Goal: Navigation & Orientation: Find specific page/section

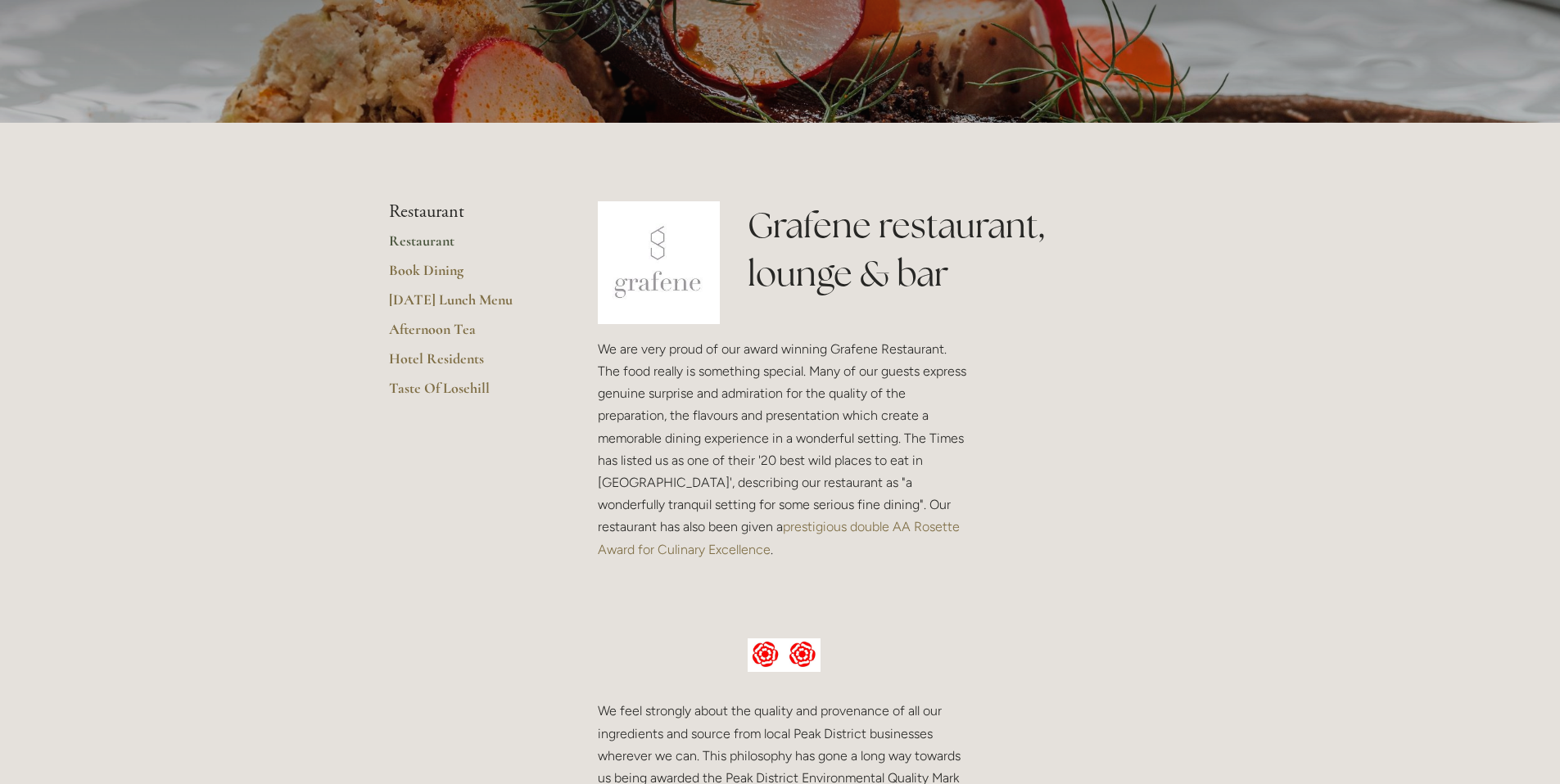
scroll to position [328, 0]
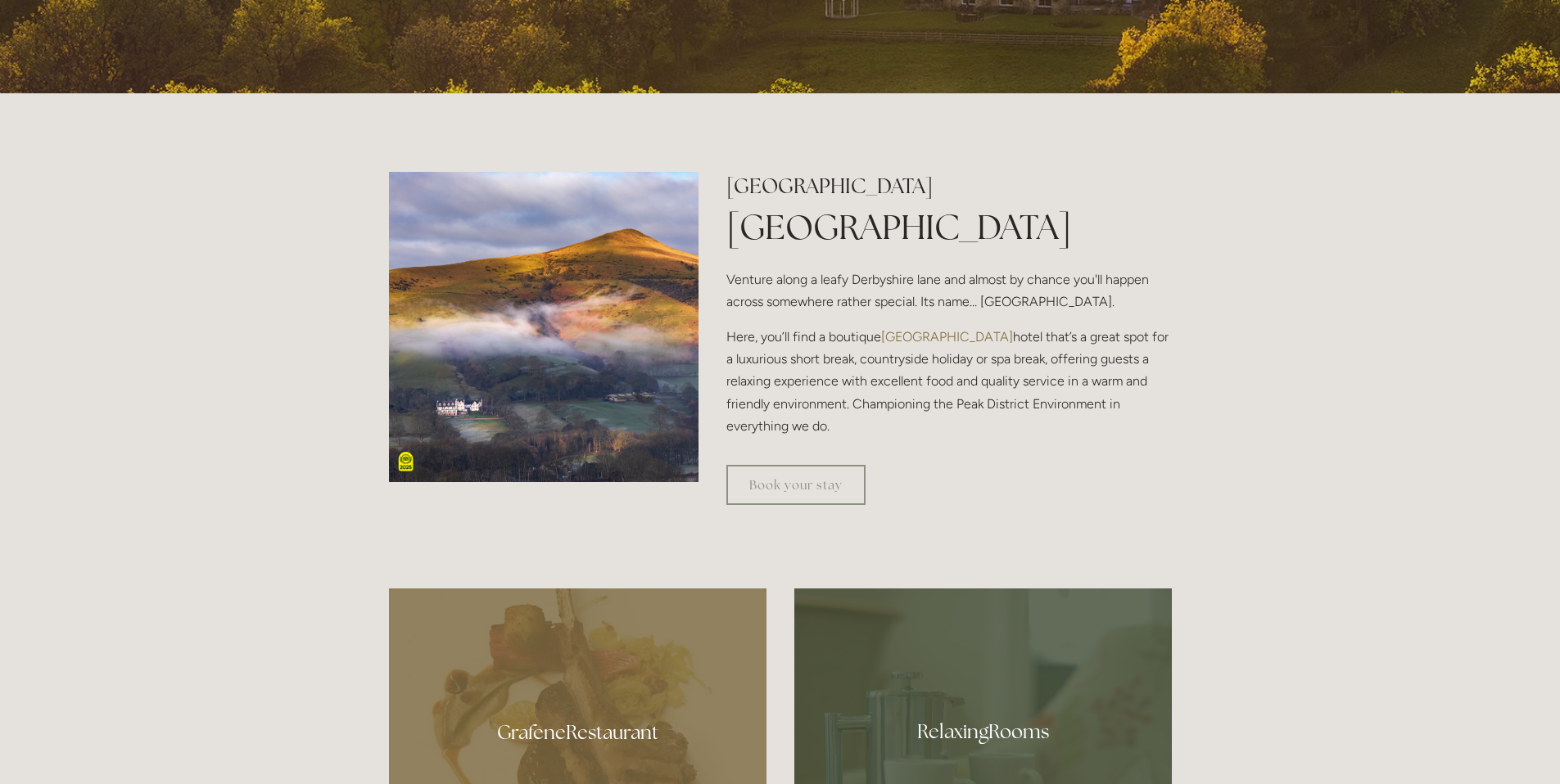
scroll to position [491, 0]
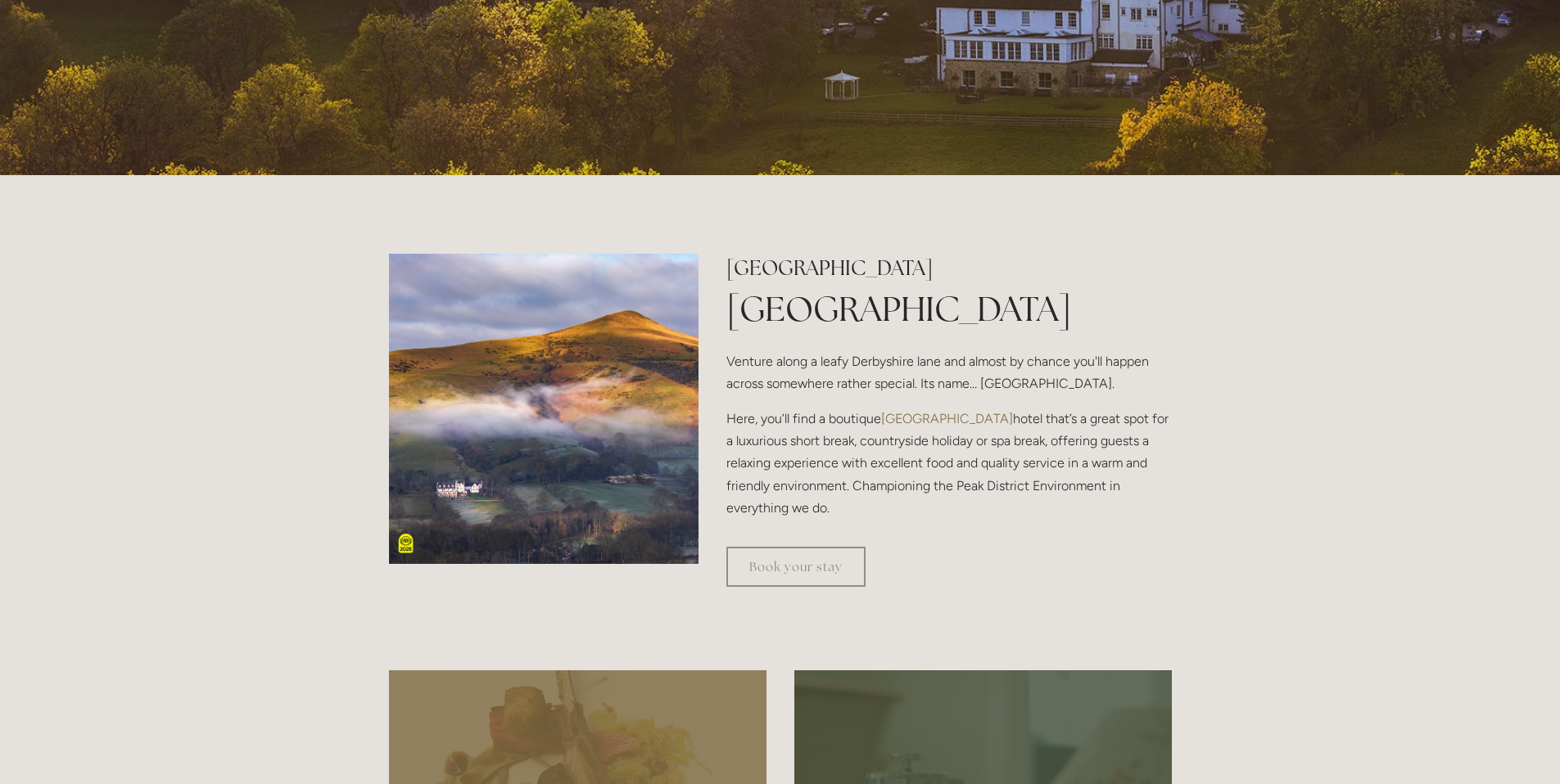
click at [583, 463] on img at bounding box center [544, 409] width 310 height 310
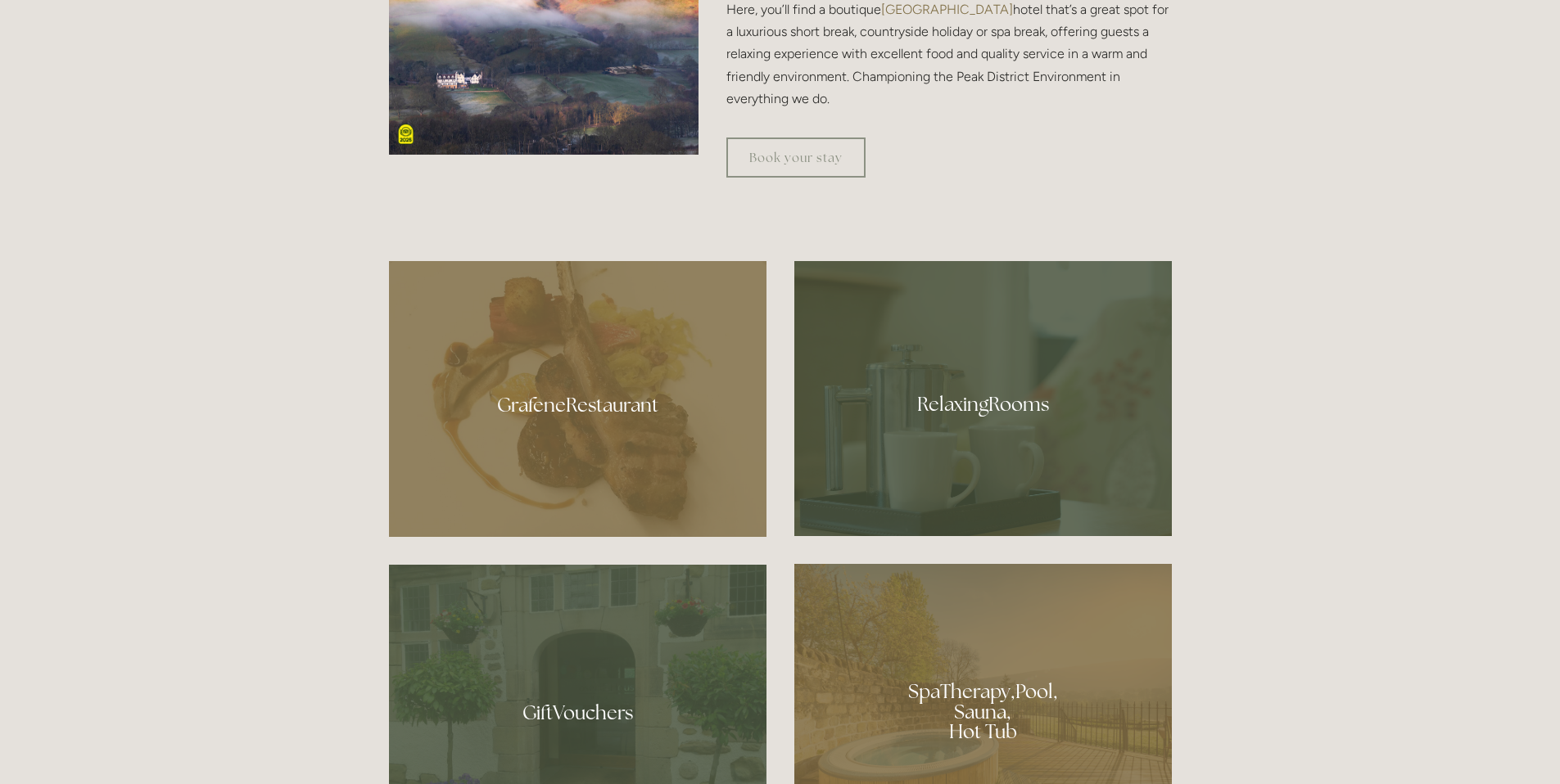
scroll to position [1146, 0]
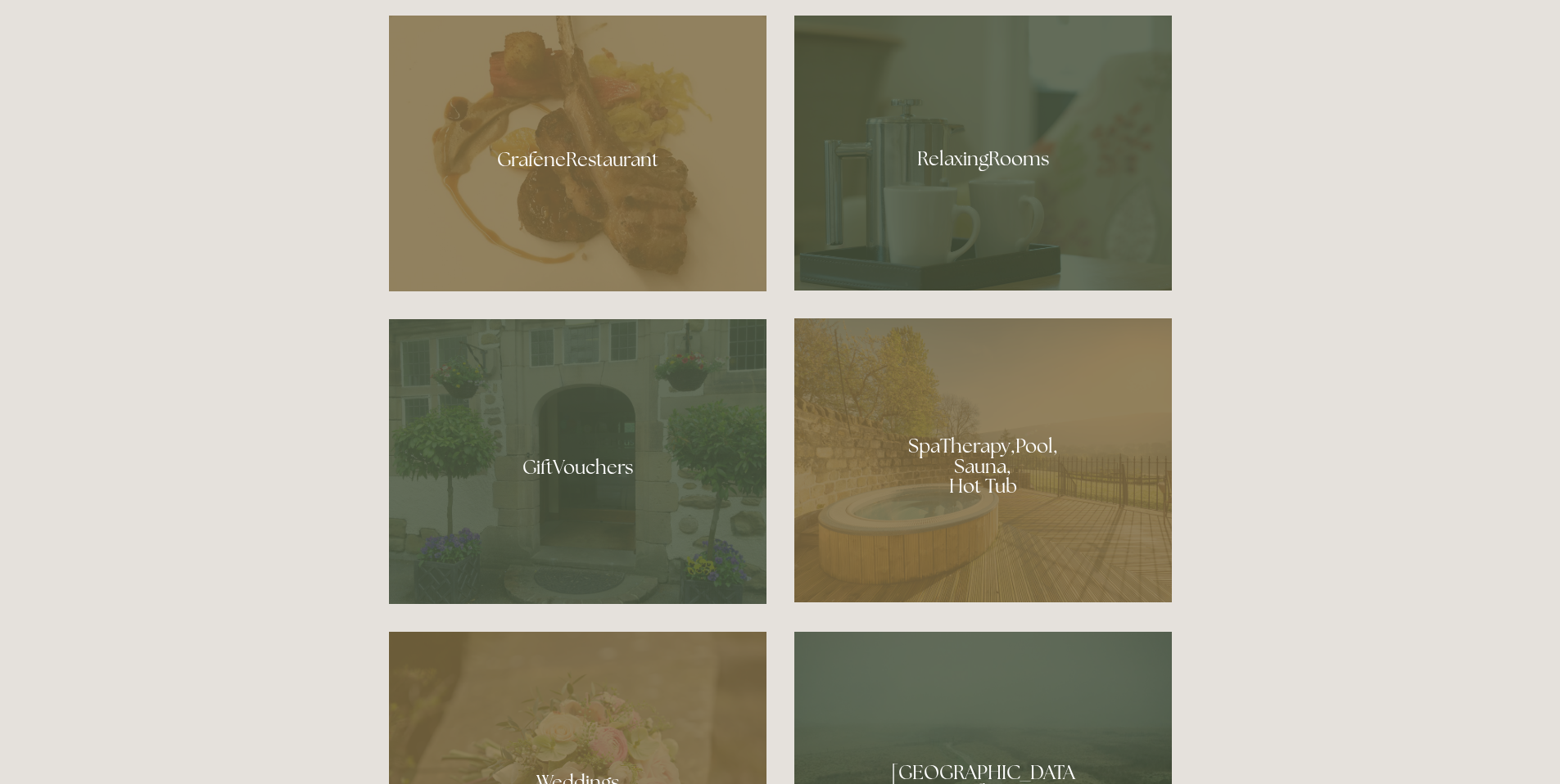
click at [550, 193] on div at bounding box center [578, 154] width 378 height 276
